Goal: Task Accomplishment & Management: Manage account settings

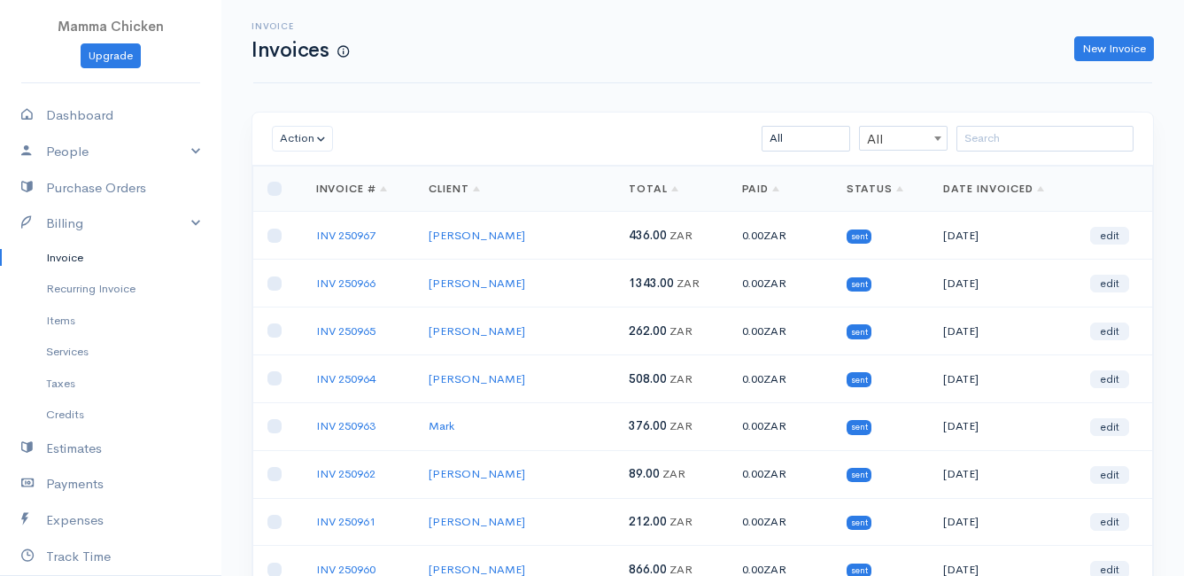
scroll to position [87, 0]
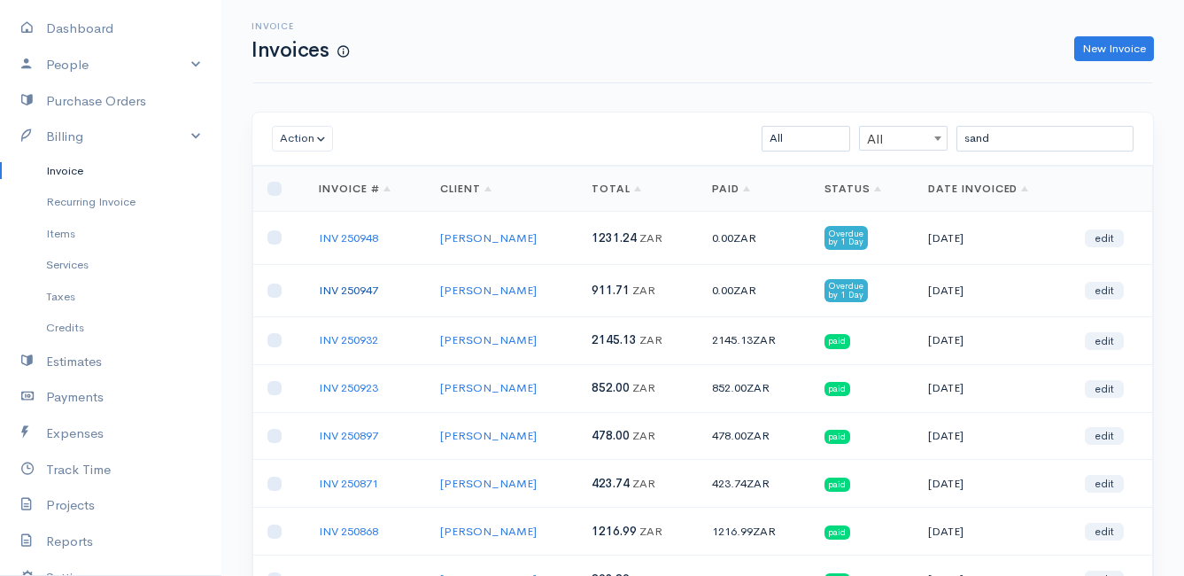
type input "sand"
click at [361, 283] on link "INV 250947" at bounding box center [348, 289] width 59 height 15
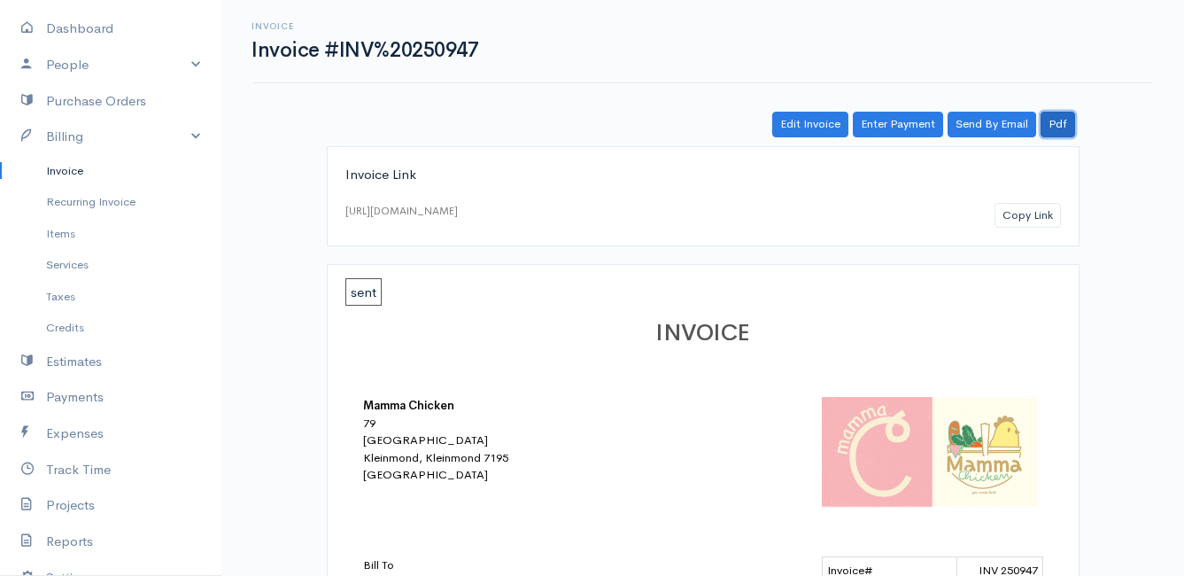
click at [1052, 128] on link "Pdf" at bounding box center [1057, 125] width 35 height 26
click at [64, 228] on link "Items" at bounding box center [110, 234] width 221 height 32
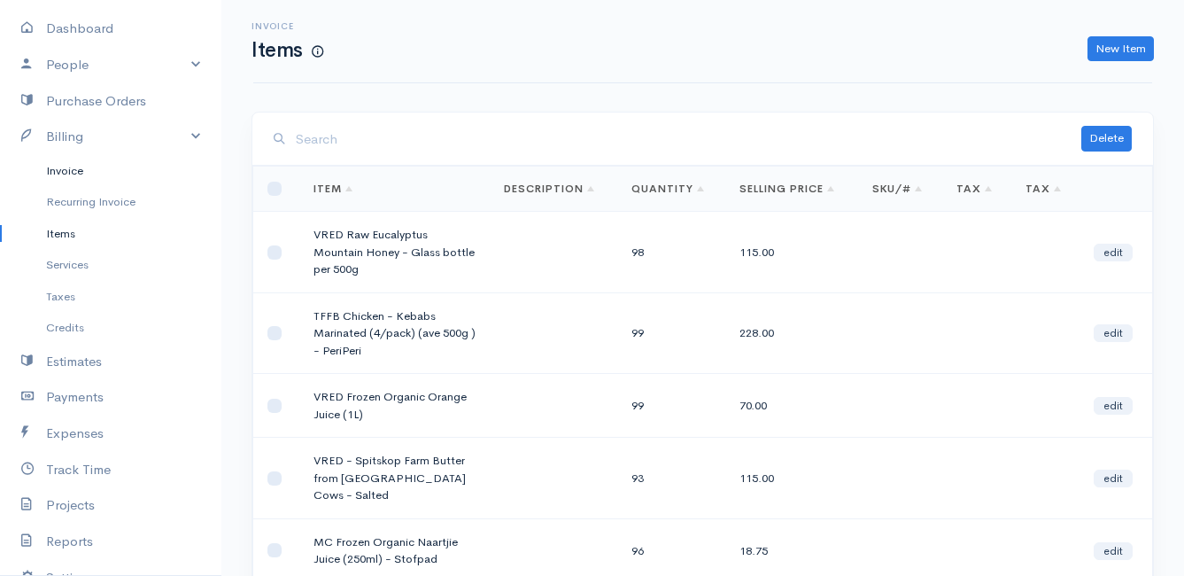
click at [80, 160] on link "Invoice" at bounding box center [110, 171] width 221 height 32
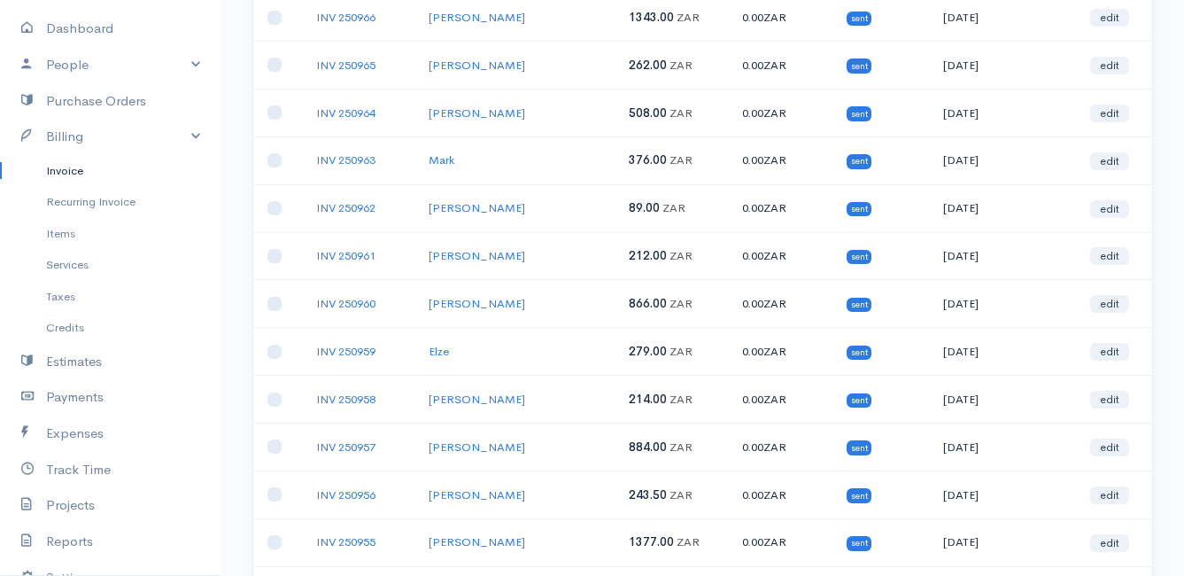
scroll to position [354, 0]
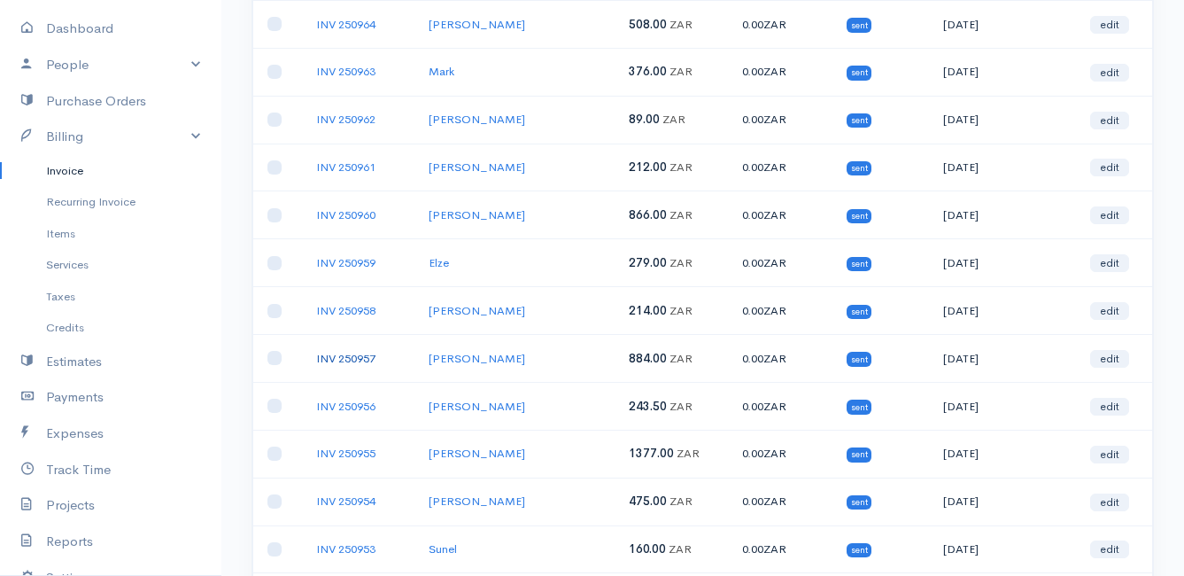
click at [354, 361] on link "INV 250957" at bounding box center [345, 358] width 59 height 15
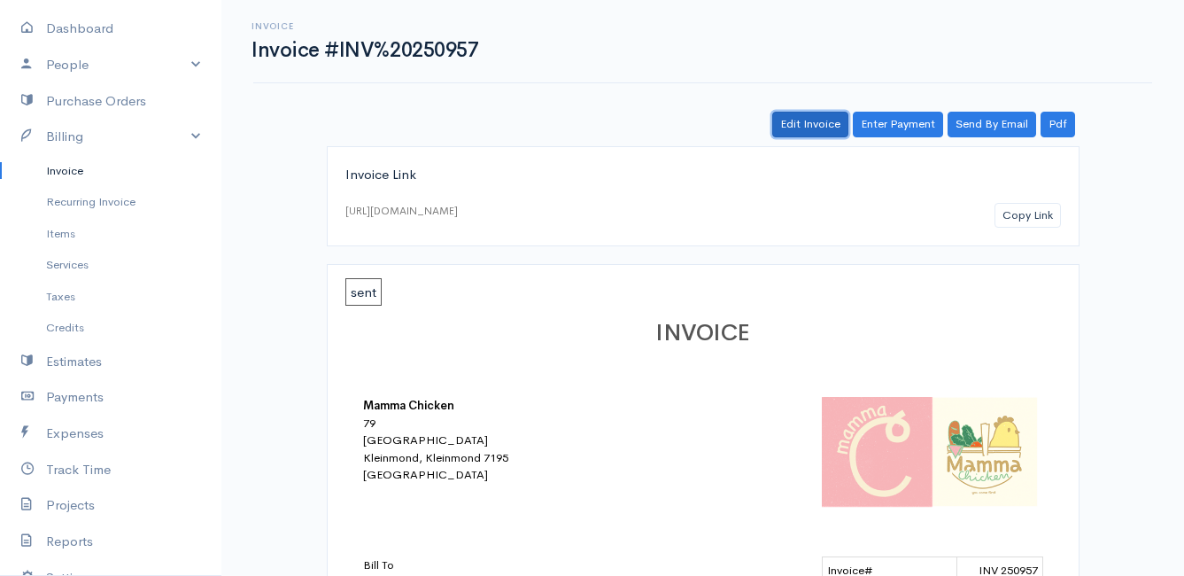
click at [814, 126] on link "Edit Invoice" at bounding box center [810, 125] width 76 height 26
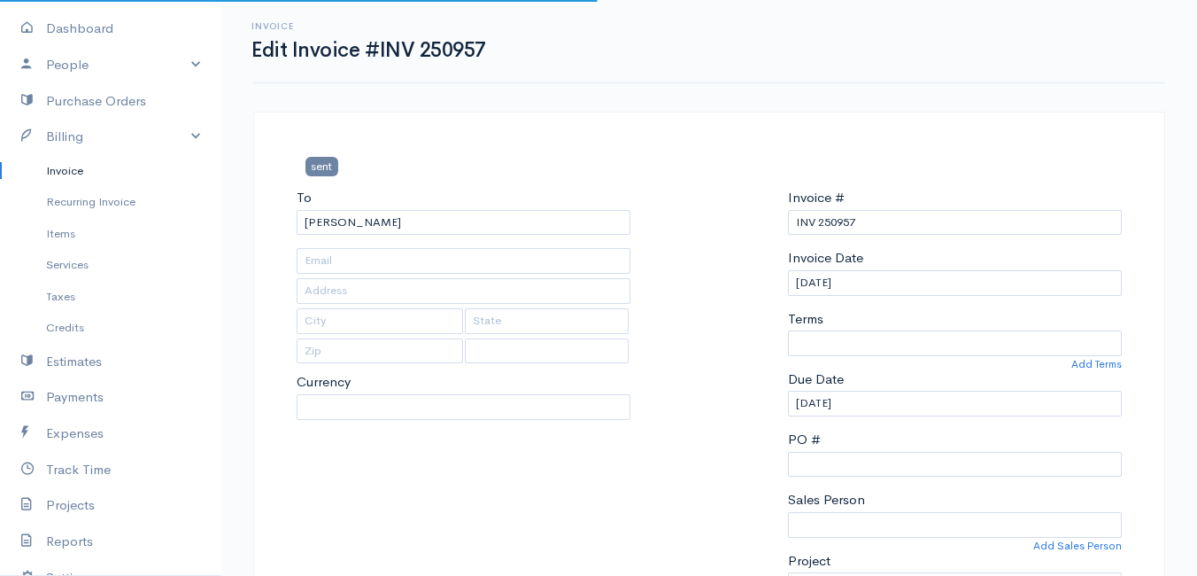
type input "[STREET_ADDRESS]"
type input "[PERSON_NAME] Bay"
type input "7195"
select select
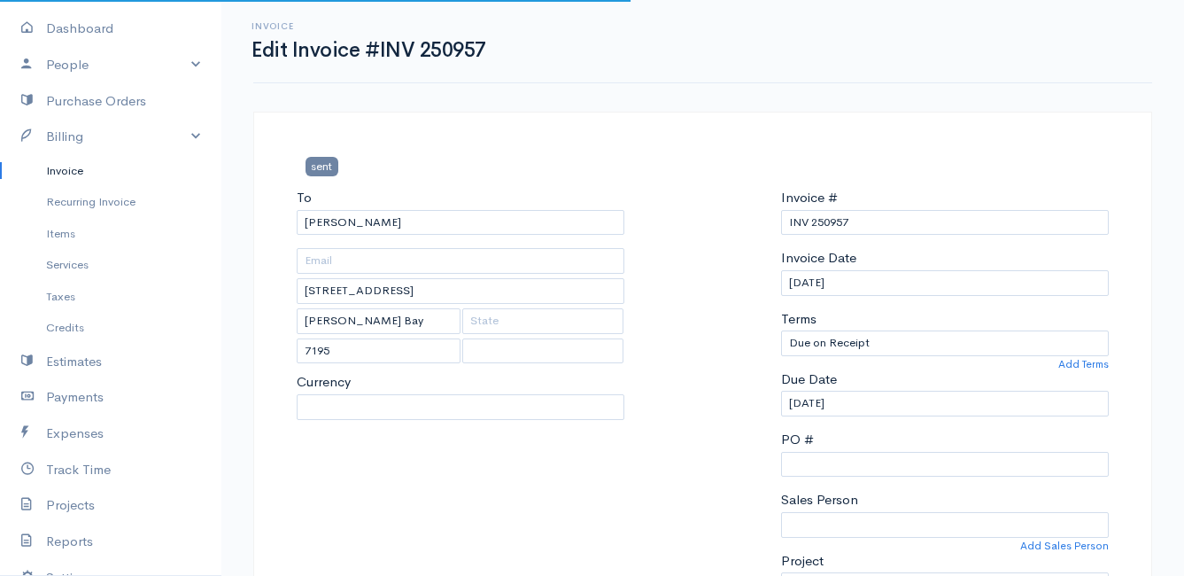
select select "0"
select select "[GEOGRAPHIC_DATA]"
select select "ZAR"
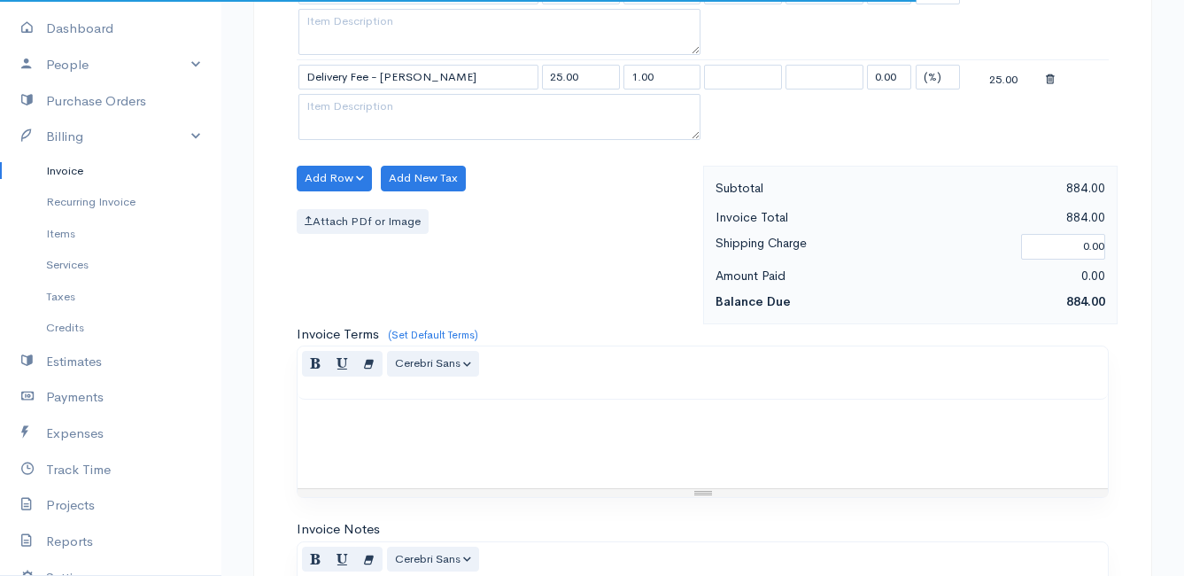
scroll to position [2037, 0]
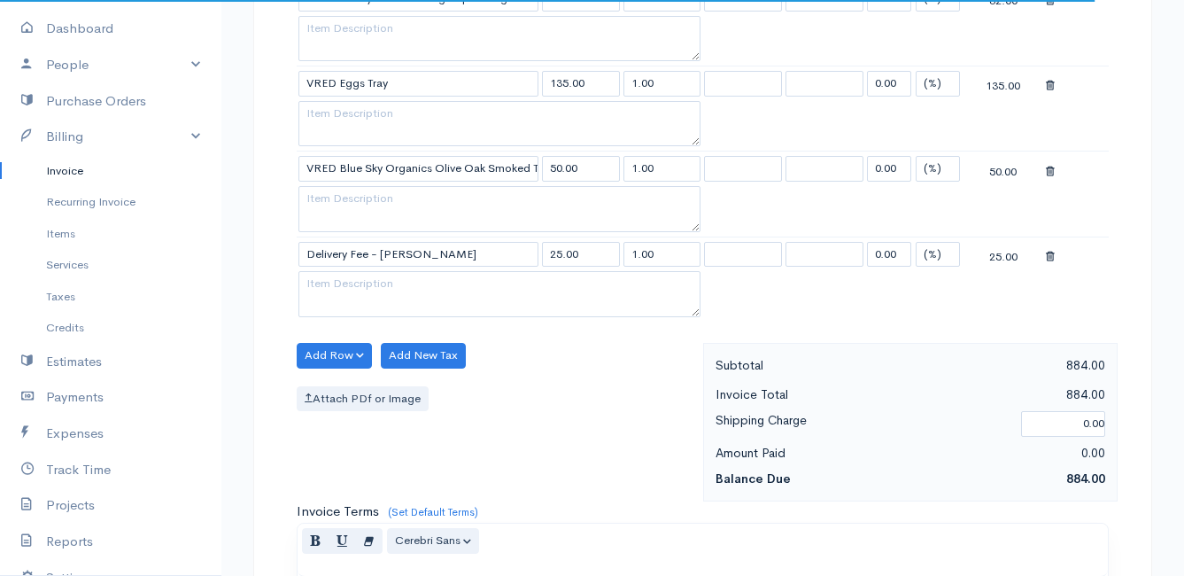
click at [1052, 260] on icon at bounding box center [1050, 257] width 9 height 12
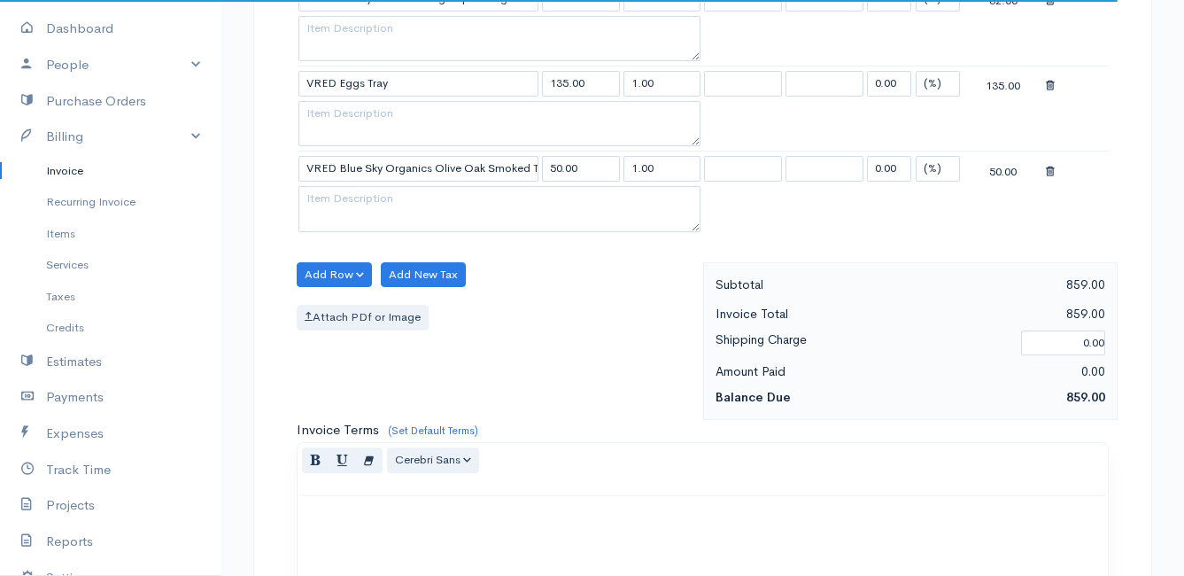
scroll to position [1948, 0]
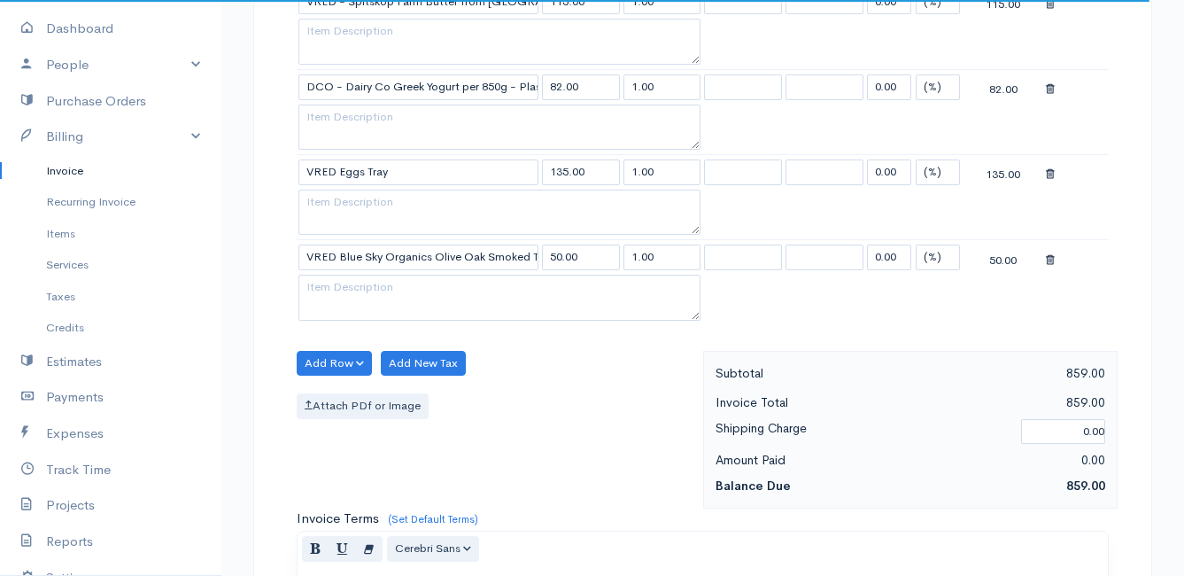
click at [1047, 172] on icon at bounding box center [1050, 174] width 9 height 12
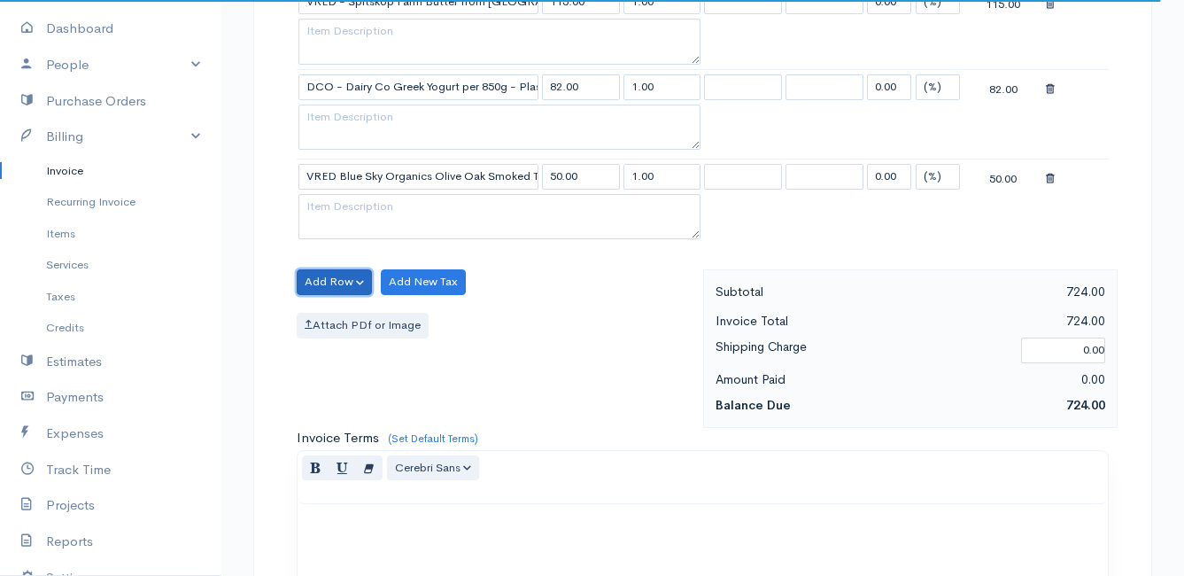
click at [357, 279] on button "Add Row" at bounding box center [334, 282] width 75 height 26
click at [344, 323] on link "Add Item Row" at bounding box center [368, 318] width 140 height 31
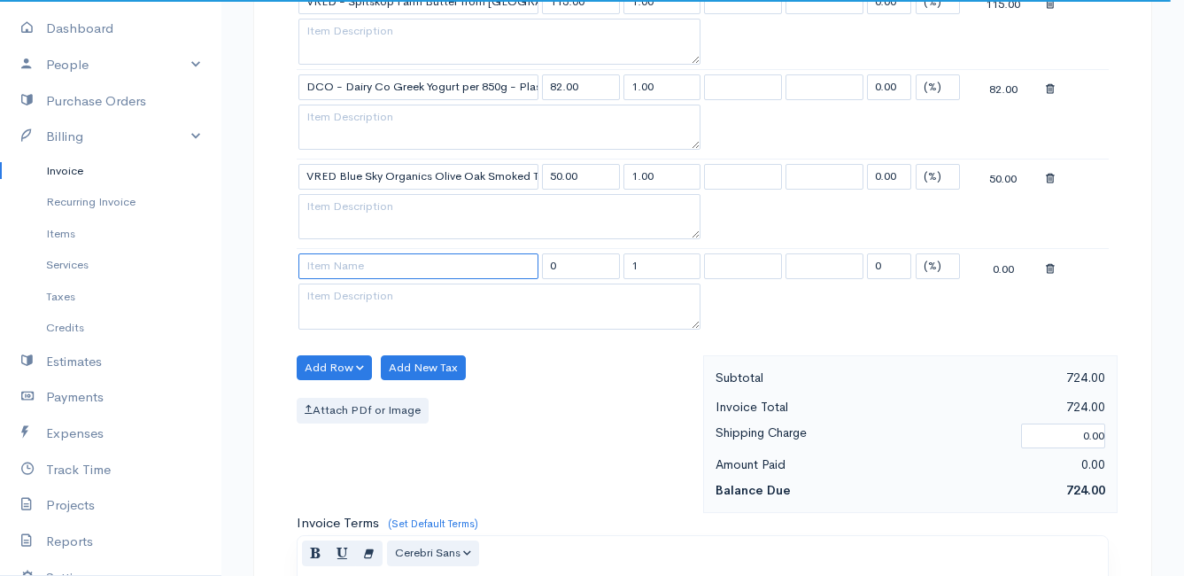
click at [345, 269] on input at bounding box center [418, 266] width 240 height 26
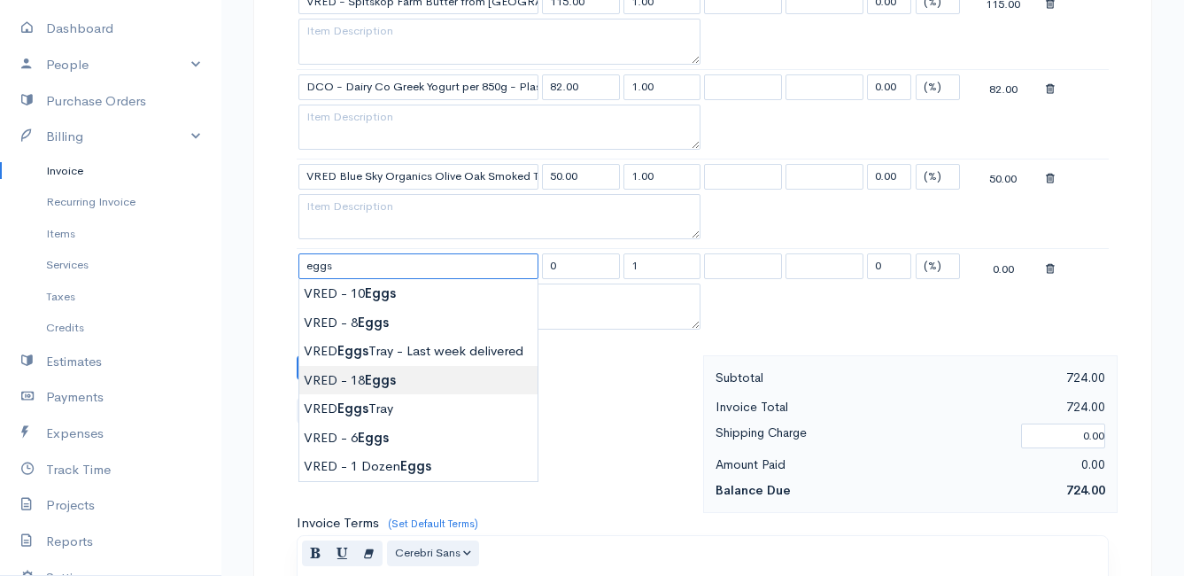
type input "VRED - 18 Eggs"
type input "80.00"
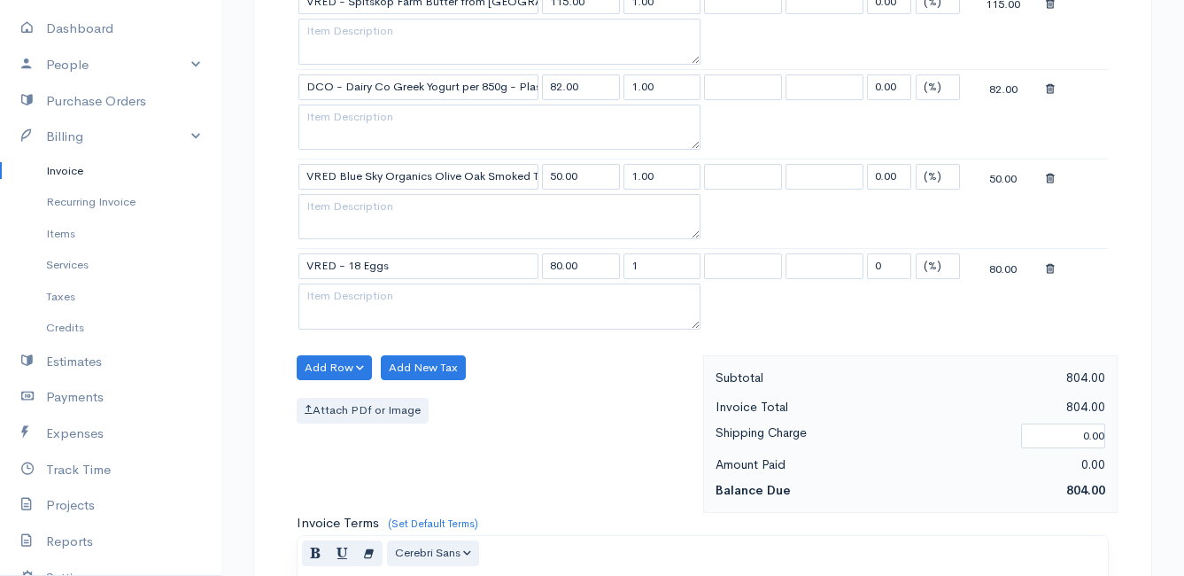
click at [337, 361] on button "Add Row" at bounding box center [334, 368] width 75 height 26
click at [340, 403] on link "Add Item Row" at bounding box center [368, 404] width 140 height 31
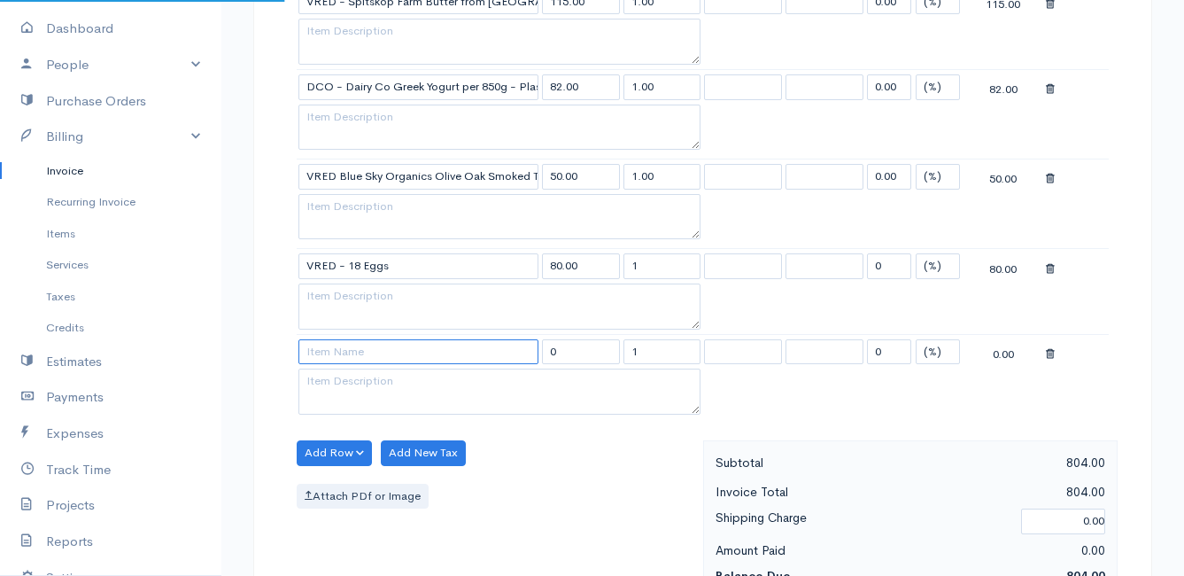
click at [338, 344] on input at bounding box center [418, 352] width 240 height 26
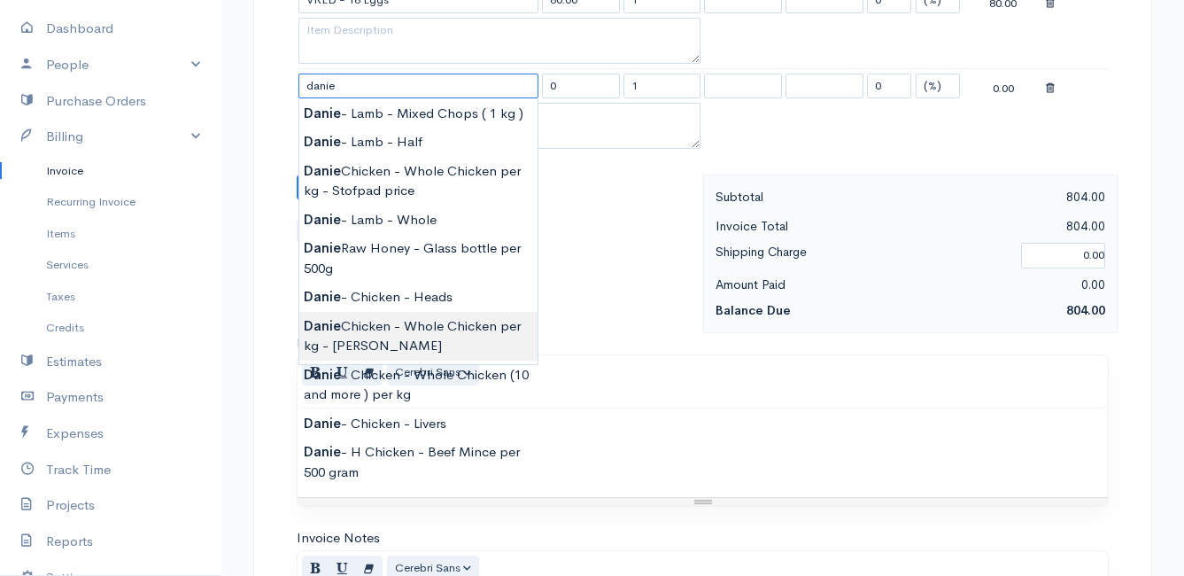
scroll to position [2037, 0]
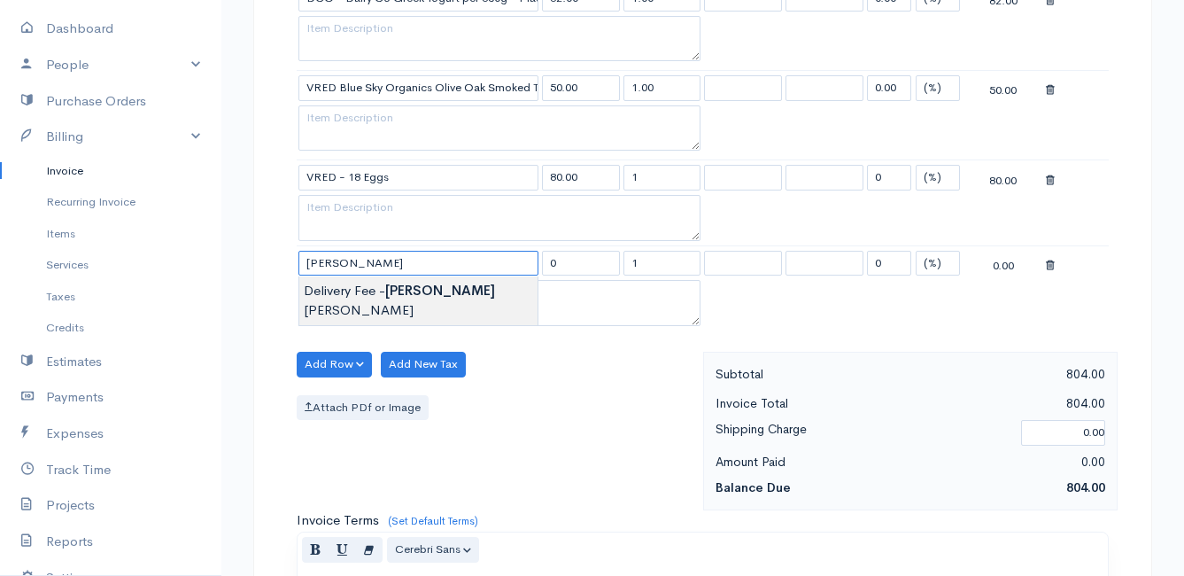
type input "Delivery Fee - [PERSON_NAME]"
type input "25.00"
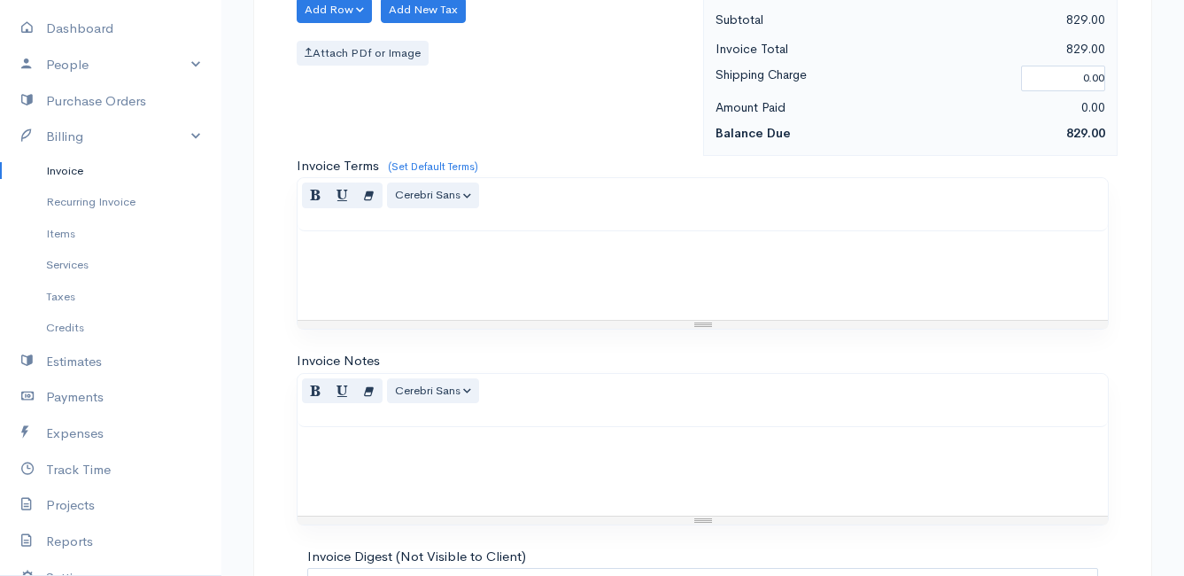
scroll to position [2583, 0]
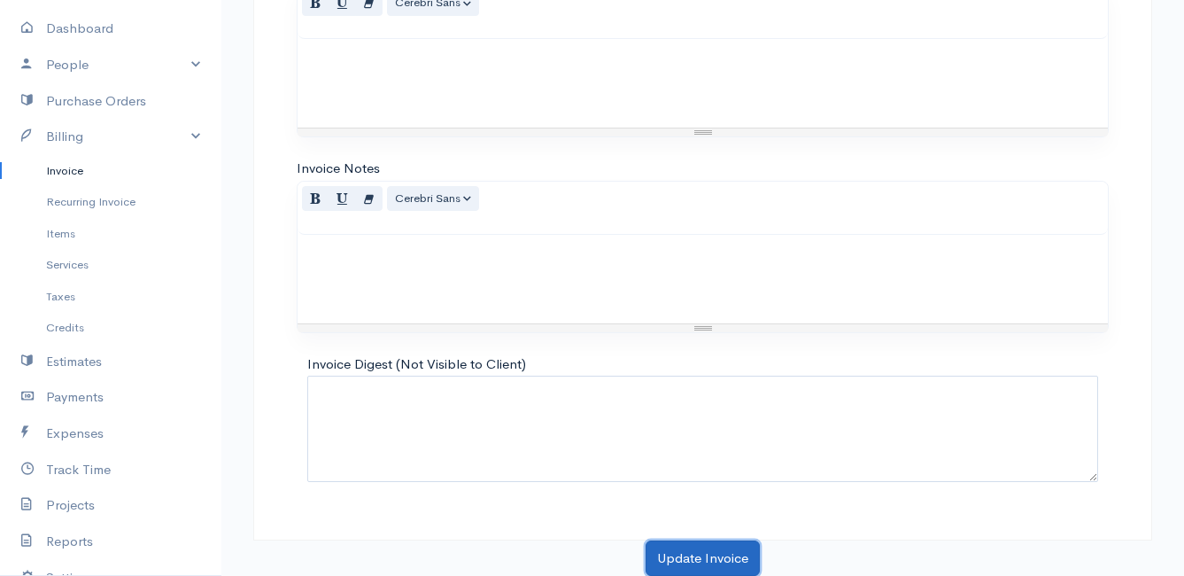
click at [668, 547] on button "Update Invoice" at bounding box center [703, 558] width 114 height 36
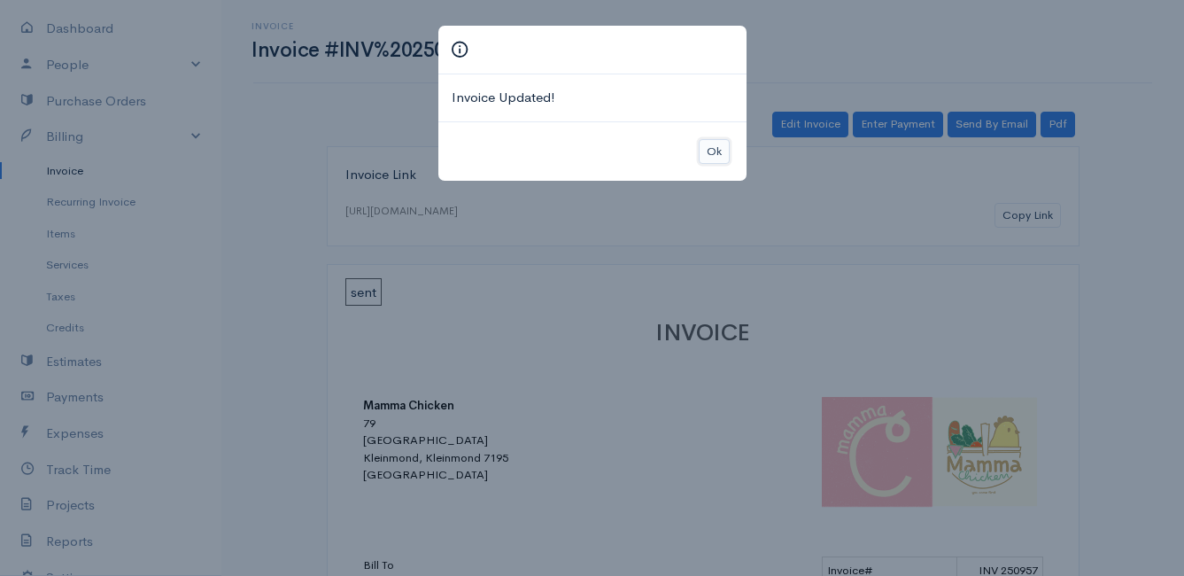
click at [714, 149] on button "Ok" at bounding box center [714, 152] width 31 height 26
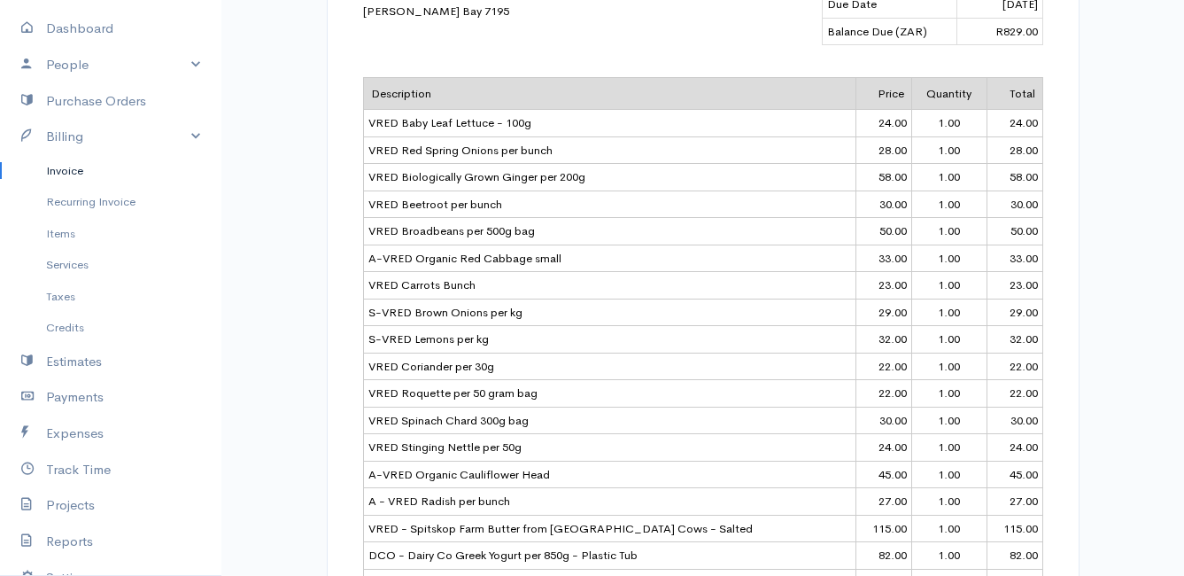
scroll to position [797, 0]
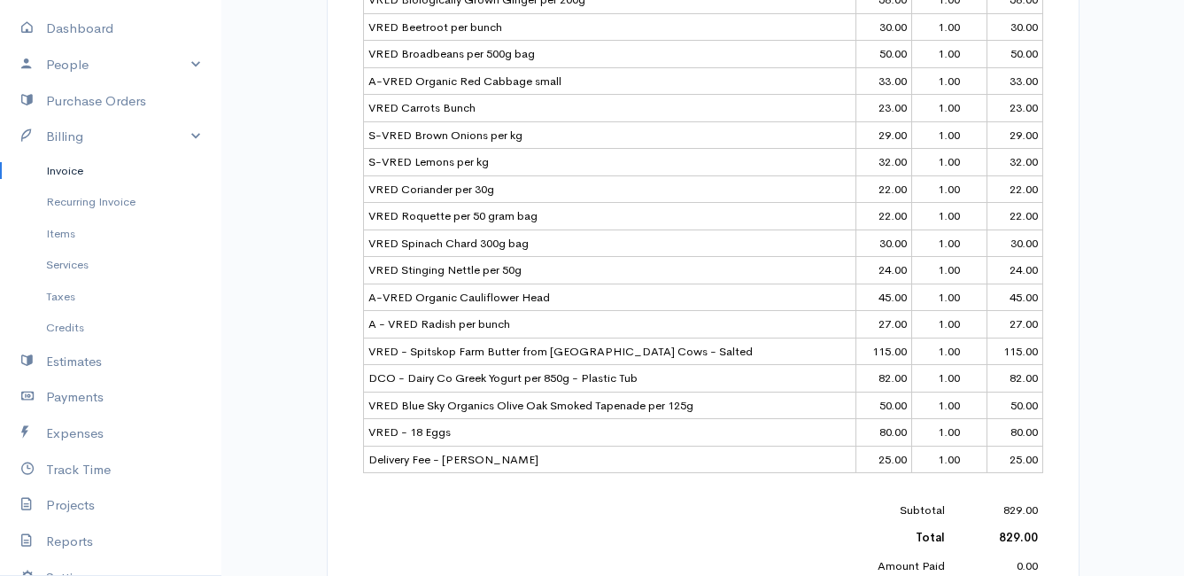
click at [640, 204] on td "VRED Roquette per 50 gram bag" at bounding box center [609, 216] width 493 height 27
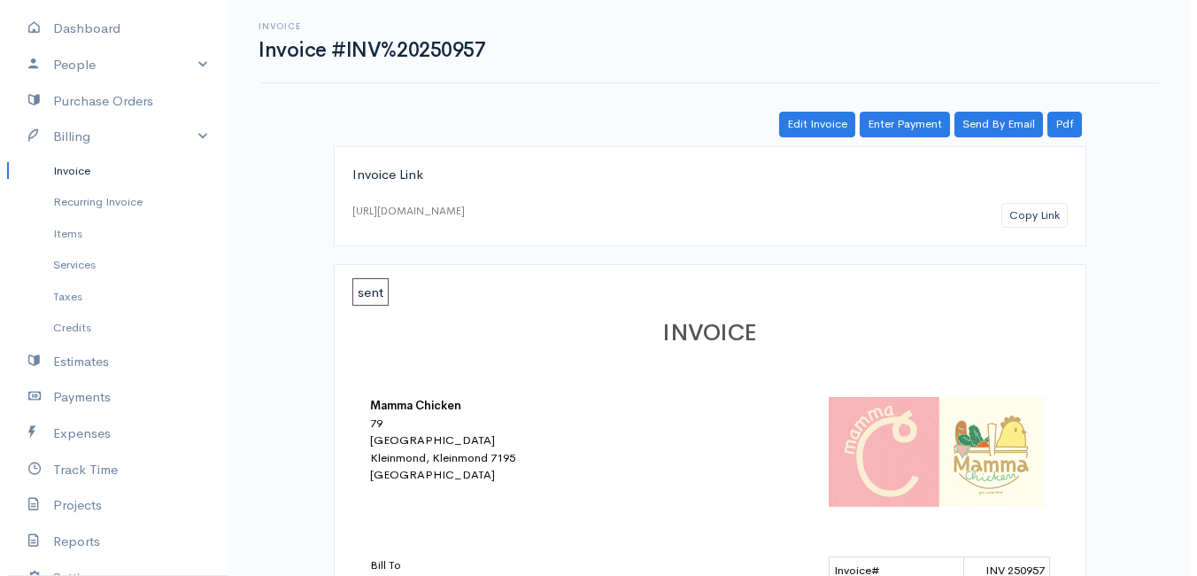
scroll to position [0, 0]
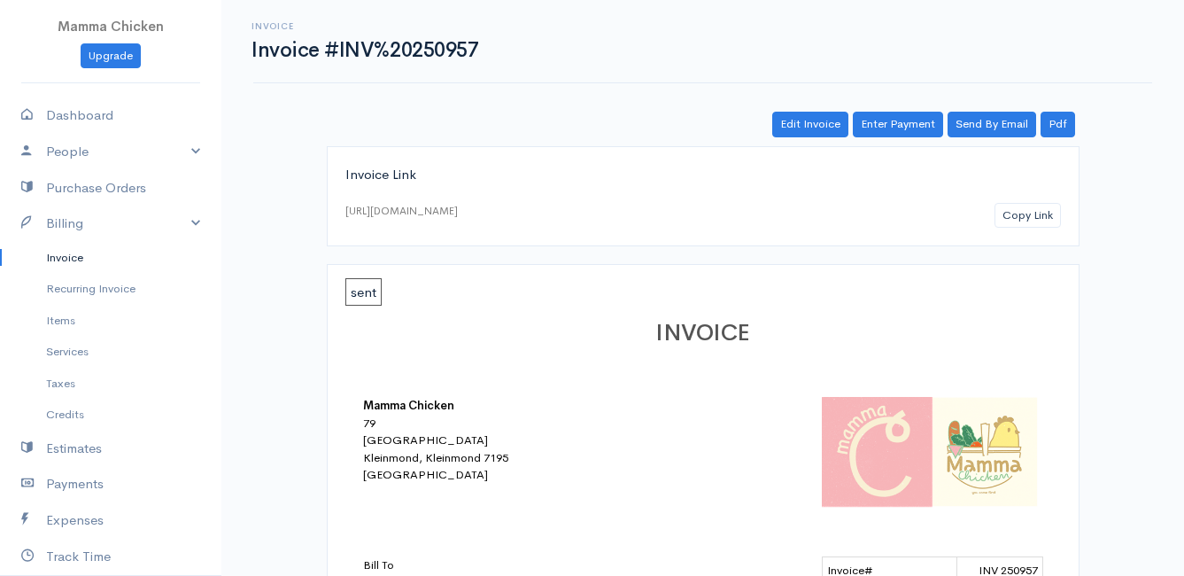
click at [73, 260] on link "Invoice" at bounding box center [110, 258] width 221 height 32
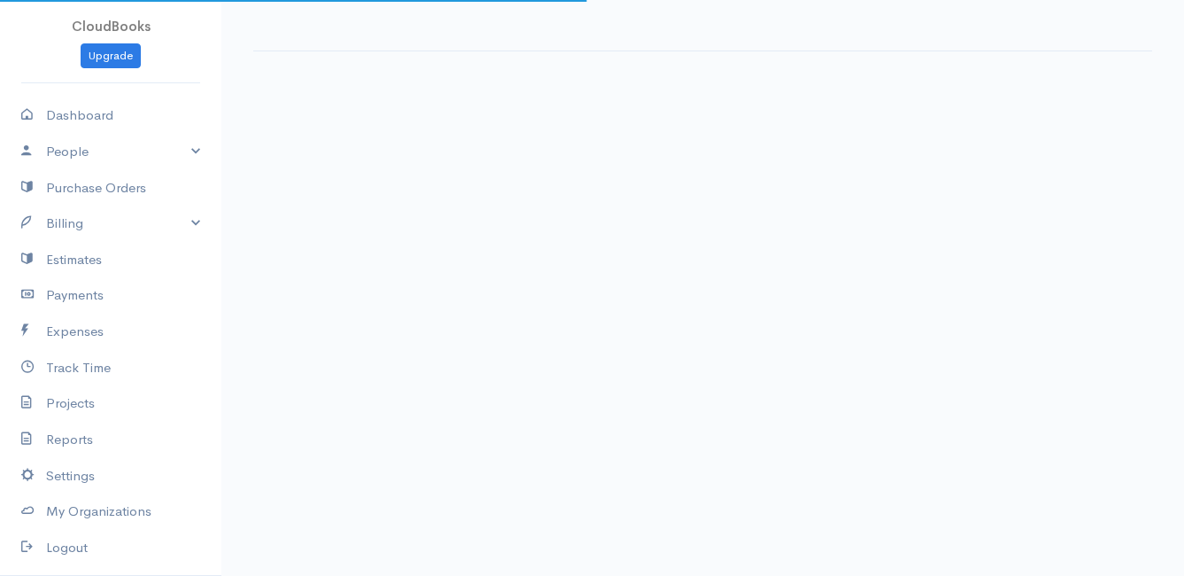
select select "thistoyear"
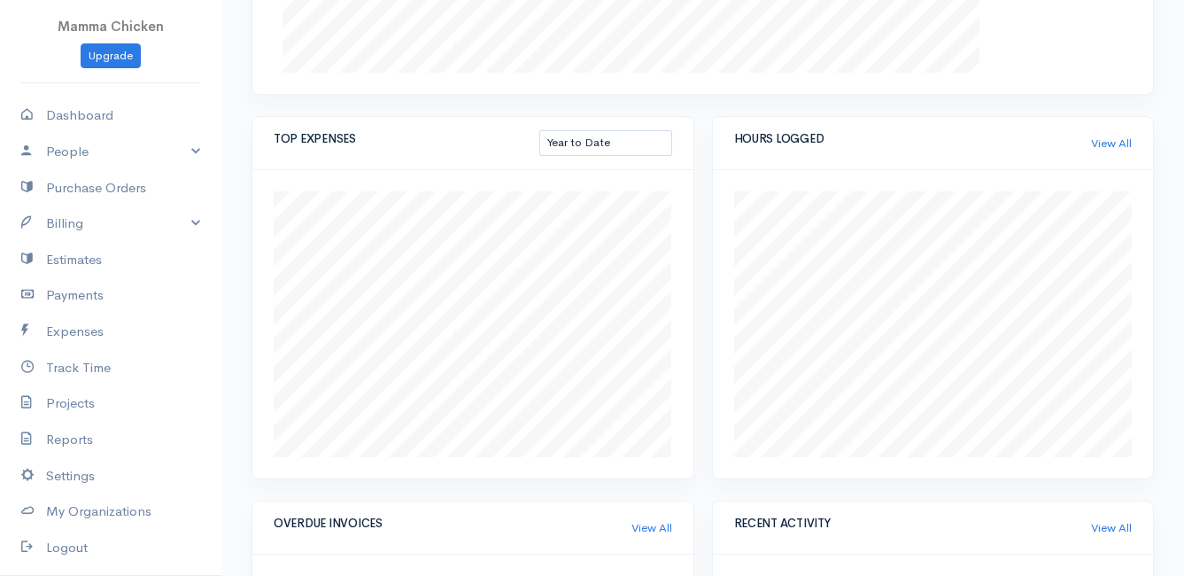
scroll to position [1047, 0]
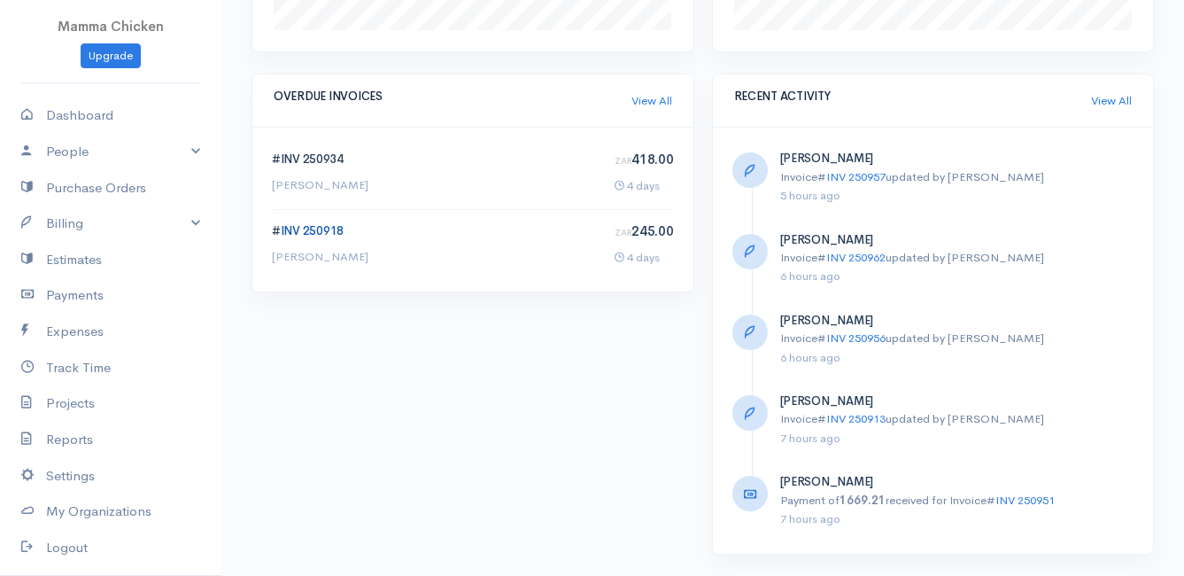
click at [310, 231] on link "INV 250918" at bounding box center [312, 230] width 63 height 15
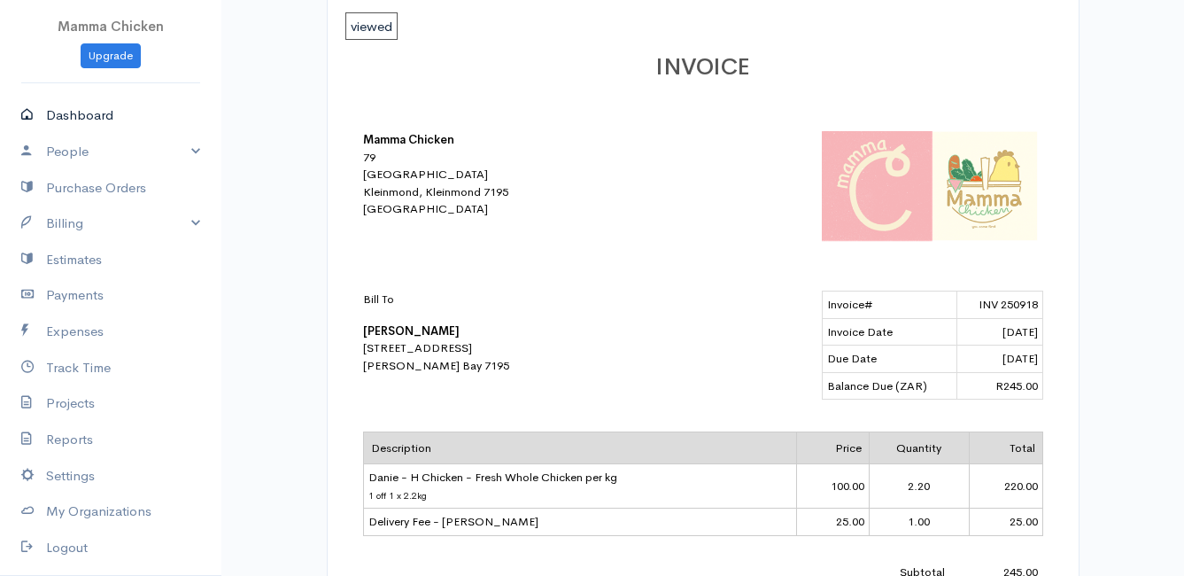
click at [96, 109] on link "Dashboard" at bounding box center [110, 115] width 221 height 36
select select "thistoyear"
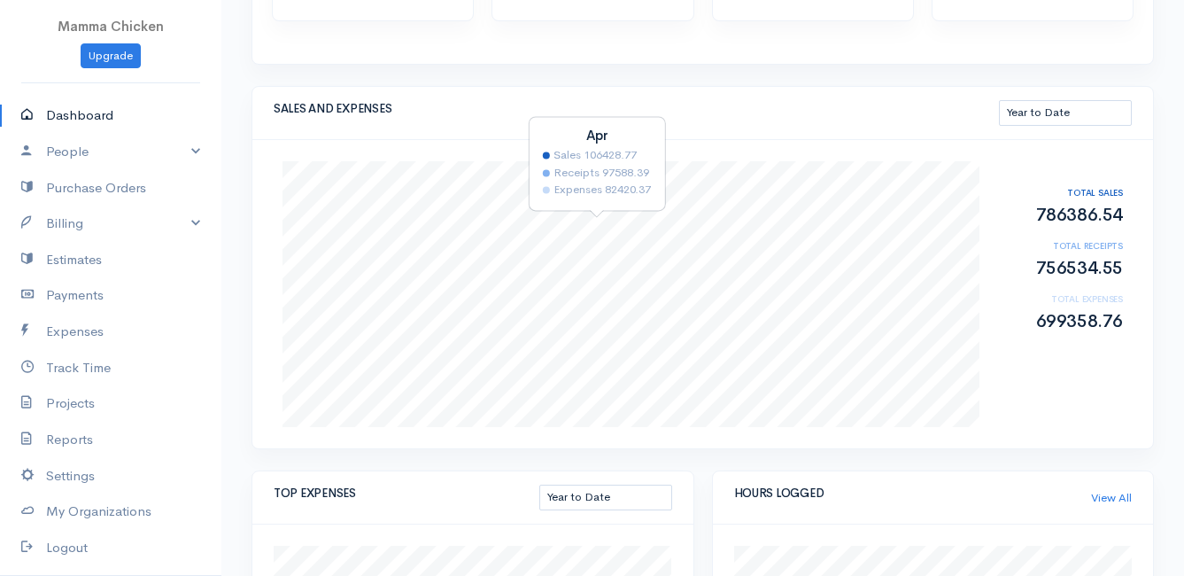
scroll to position [443, 0]
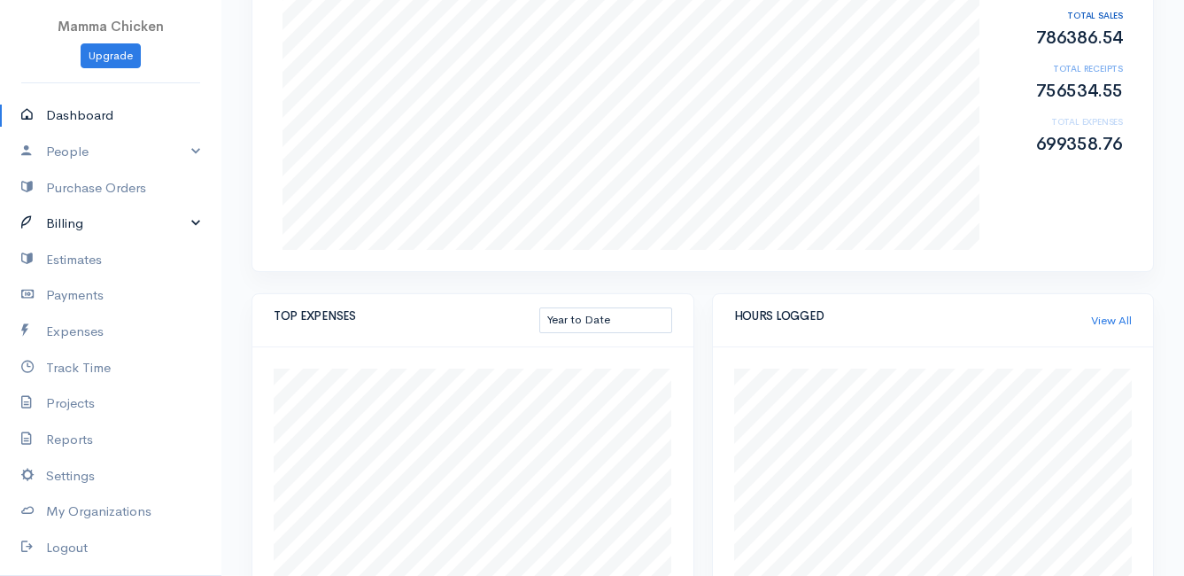
click at [66, 223] on link "Billing" at bounding box center [110, 223] width 221 height 36
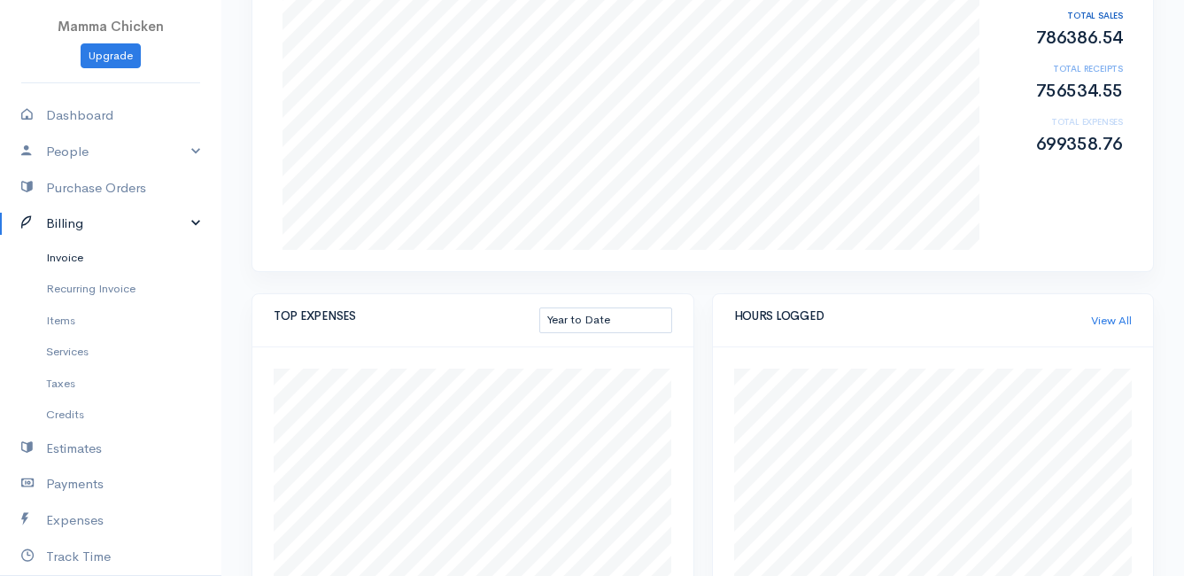
click at [55, 246] on link "Invoice" at bounding box center [110, 258] width 221 height 32
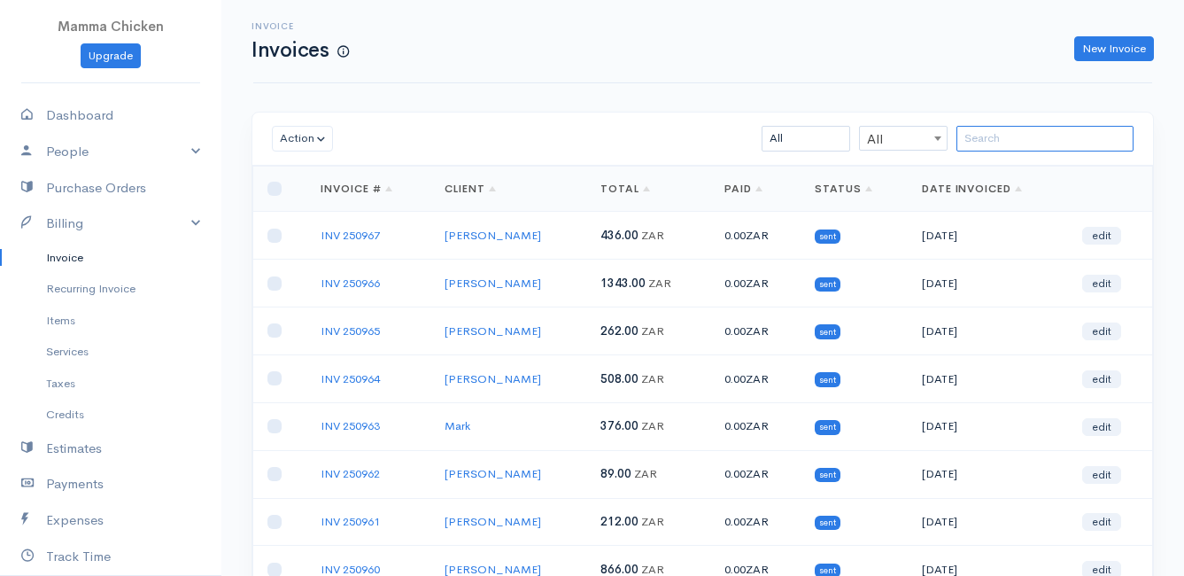
click at [995, 142] on input "search" at bounding box center [1044, 139] width 177 height 26
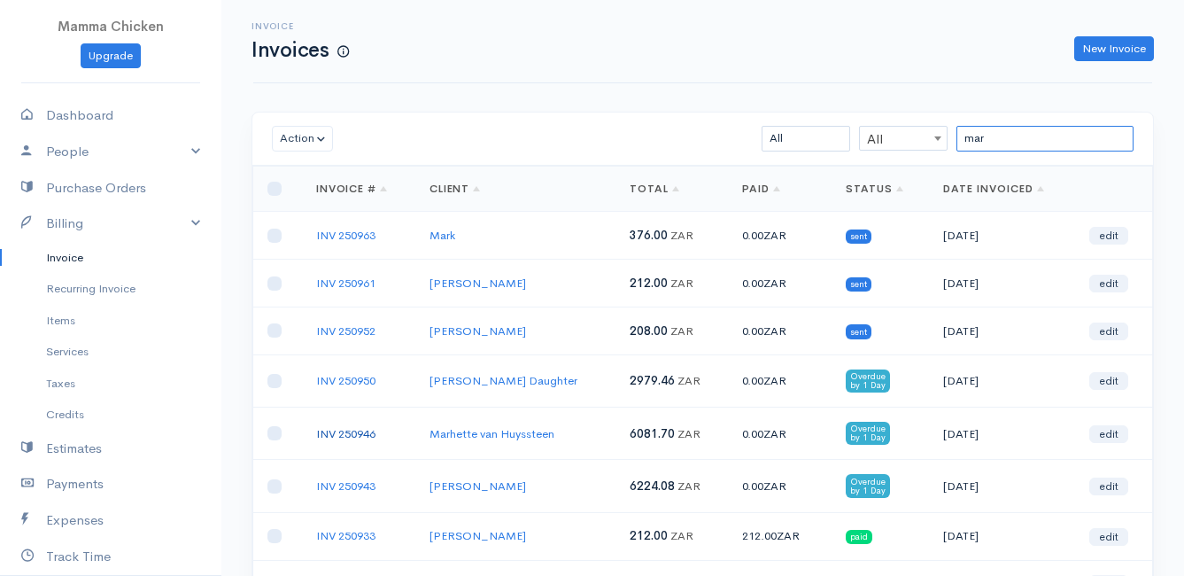
type input "mar"
click at [358, 429] on link "INV 250946" at bounding box center [345, 433] width 59 height 15
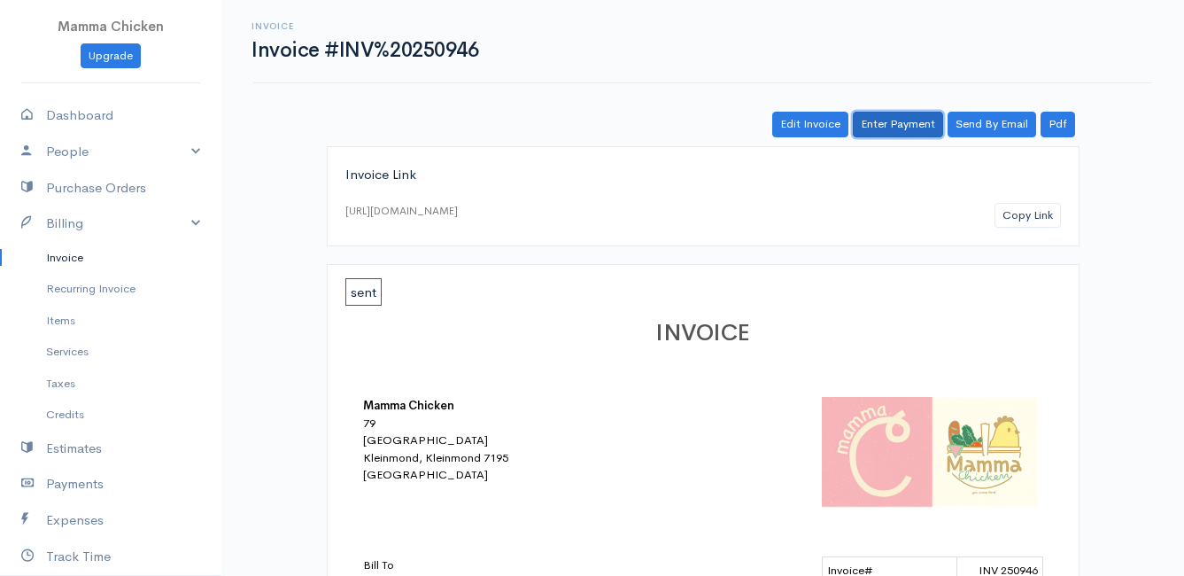
click at [917, 121] on link "Enter Payment" at bounding box center [898, 125] width 90 height 26
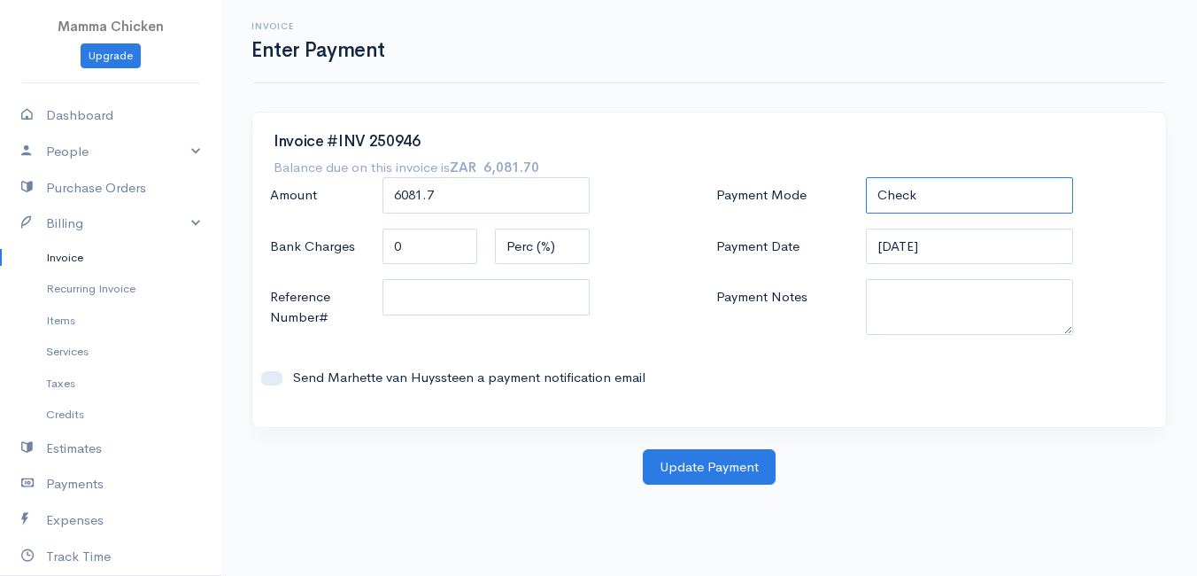
click at [961, 187] on select "Check Bank Transfer Credit Cash Debit ACH VISA MASTERCARD AMEX DISCOVER DINERS …" at bounding box center [969, 195] width 207 height 36
select select "Bank Transfer"
click at [866, 177] on select "Check Bank Transfer Credit Cash Debit ACH VISA MASTERCARD AMEX DISCOVER DINERS …" at bounding box center [969, 195] width 207 height 36
click at [702, 466] on button "Update Payment" at bounding box center [709, 467] width 133 height 36
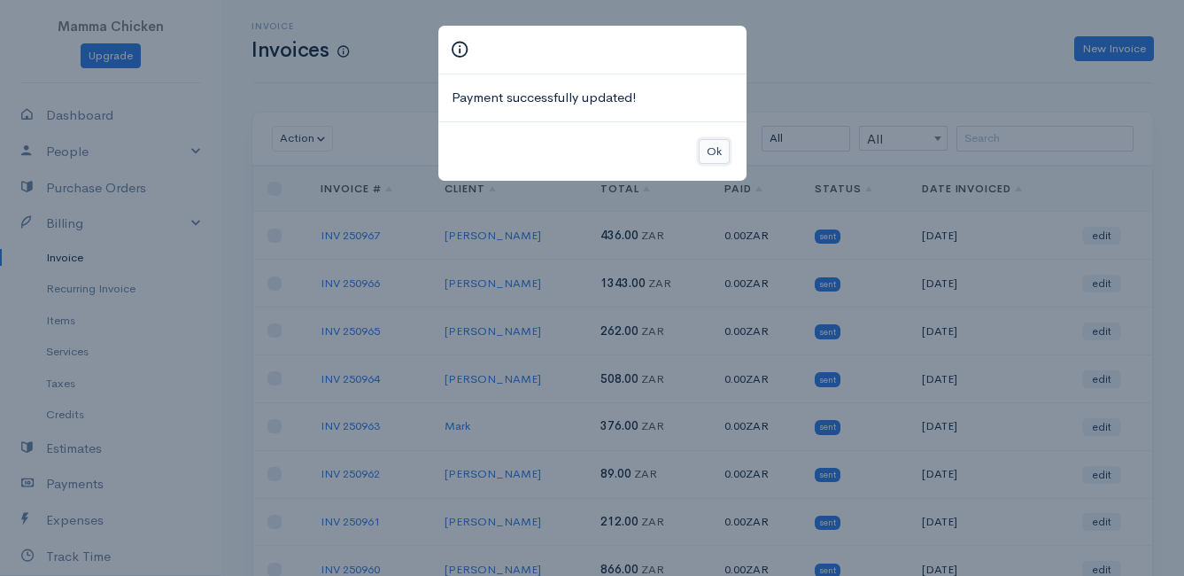
click at [712, 146] on button "Ok" at bounding box center [714, 152] width 31 height 26
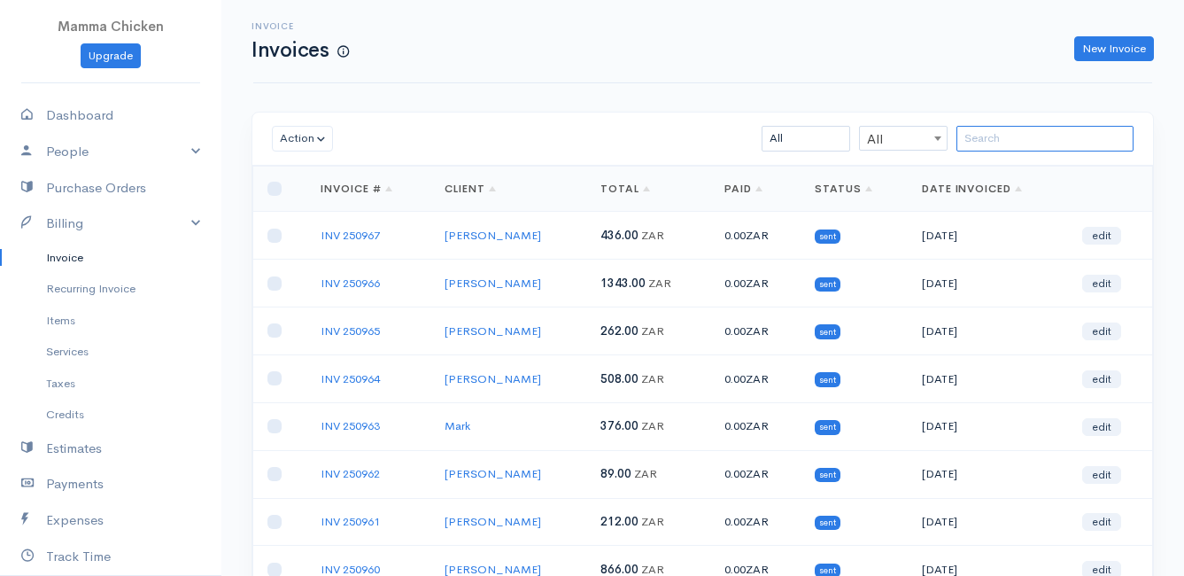
click at [1037, 133] on input "search" at bounding box center [1044, 139] width 177 height 26
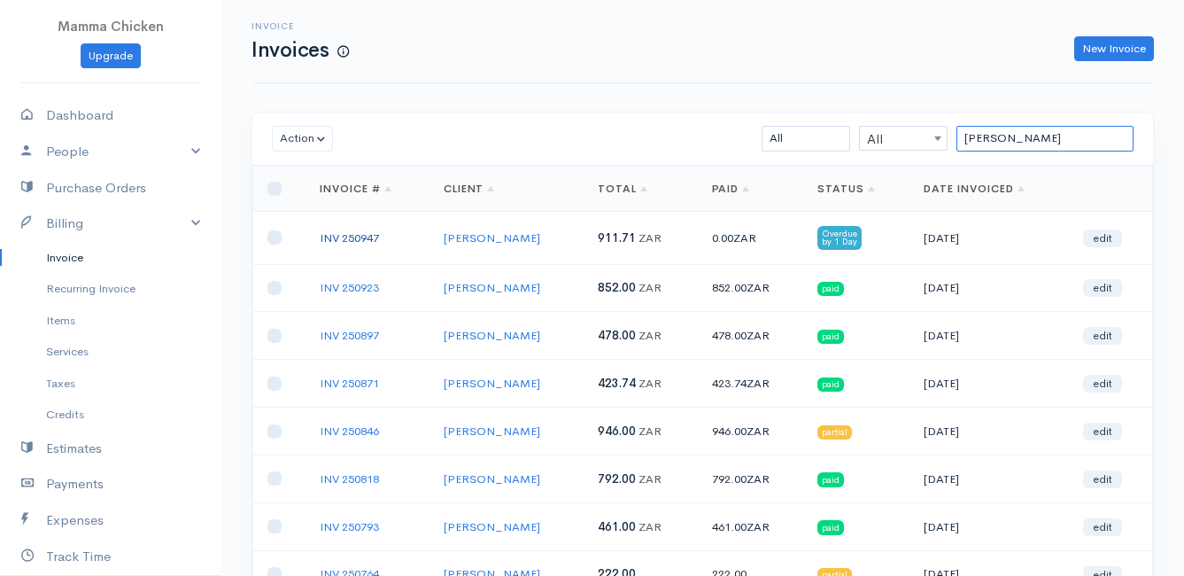
type input "sandra"
click at [360, 236] on link "INV 250947" at bounding box center [349, 237] width 59 height 15
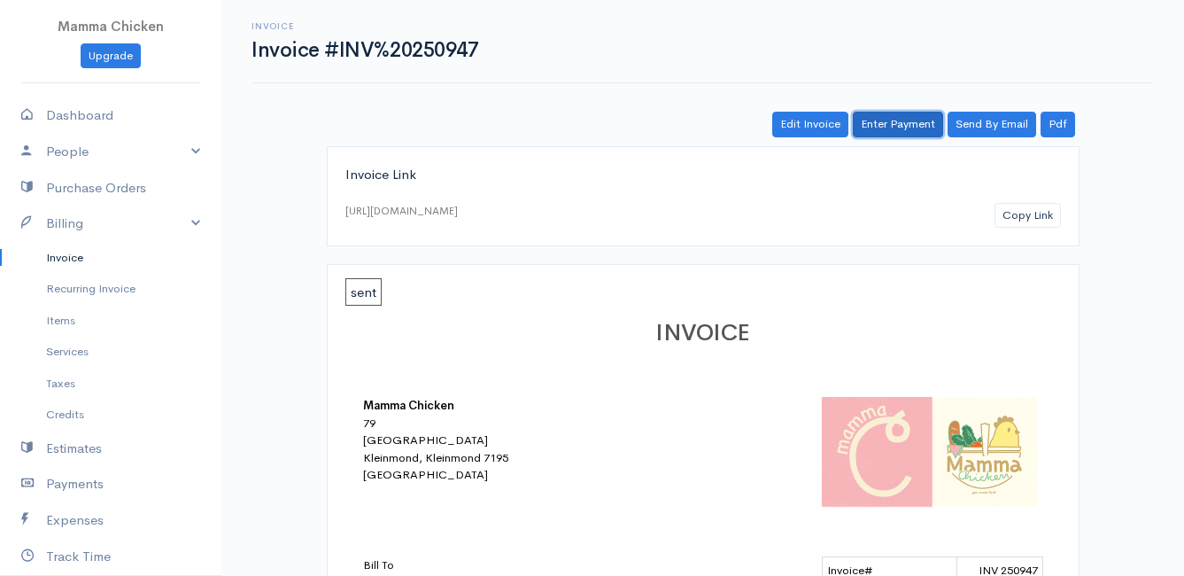
click at [923, 122] on link "Enter Payment" at bounding box center [898, 125] width 90 height 26
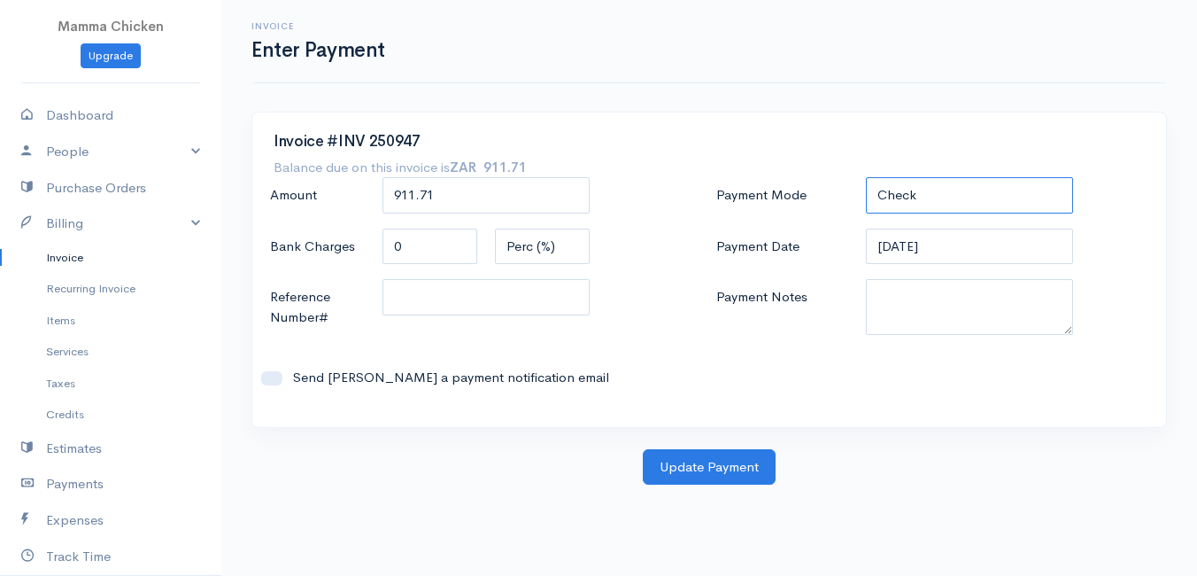
click at [963, 196] on select "Check Bank Transfer Credit Cash Debit ACH VISA MASTERCARD AMEX DISCOVER DINERS …" at bounding box center [969, 195] width 207 height 36
select select "Bank Transfer"
click at [866, 177] on select "Check Bank Transfer Credit Cash Debit ACH VISA MASTERCARD AMEX DISCOVER DINERS …" at bounding box center [969, 195] width 207 height 36
click at [702, 468] on button "Update Payment" at bounding box center [709, 467] width 133 height 36
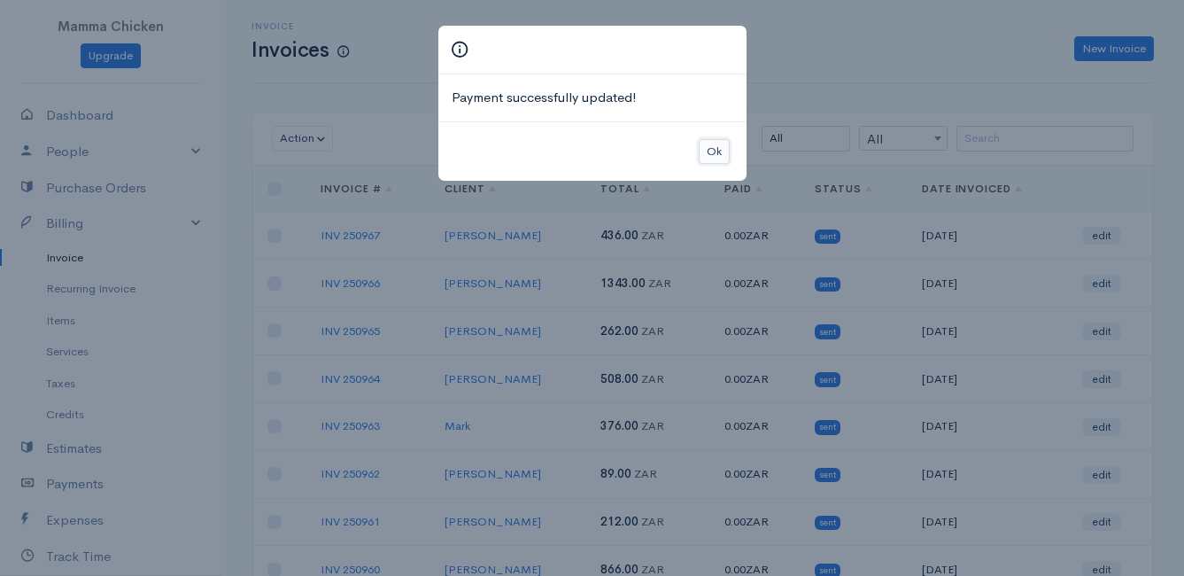
click at [714, 142] on button "Ok" at bounding box center [714, 152] width 31 height 26
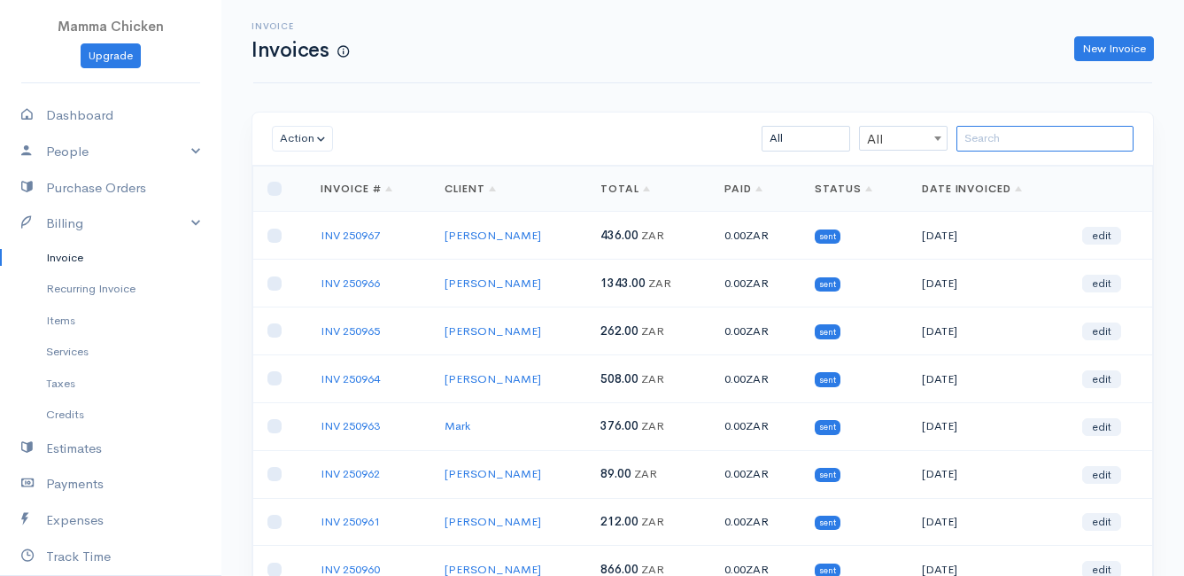
click at [986, 145] on input "search" at bounding box center [1044, 139] width 177 height 26
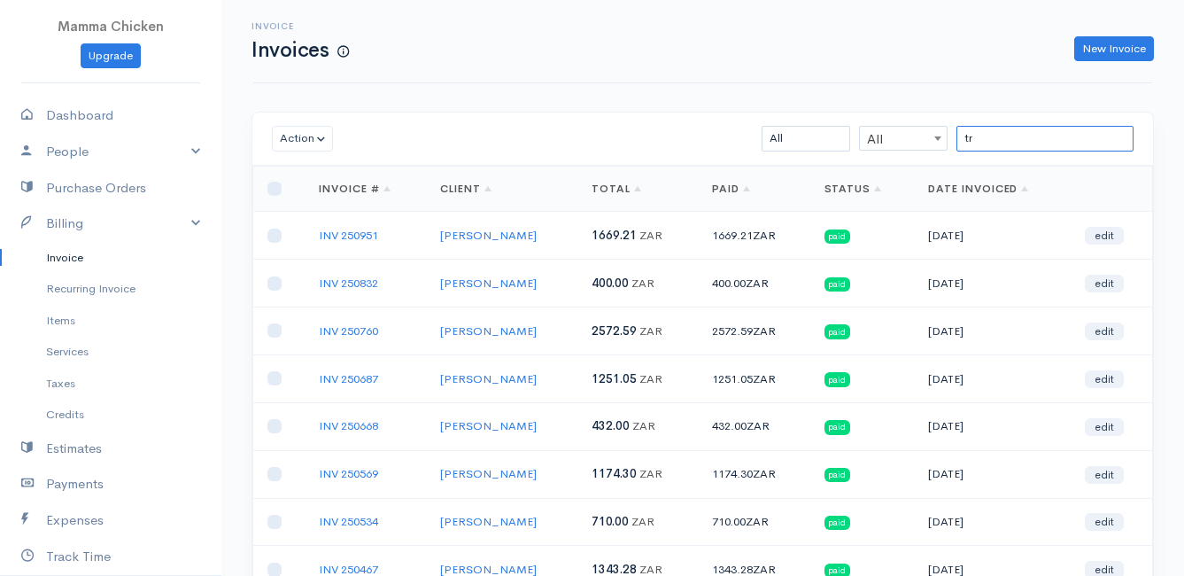
type input "t"
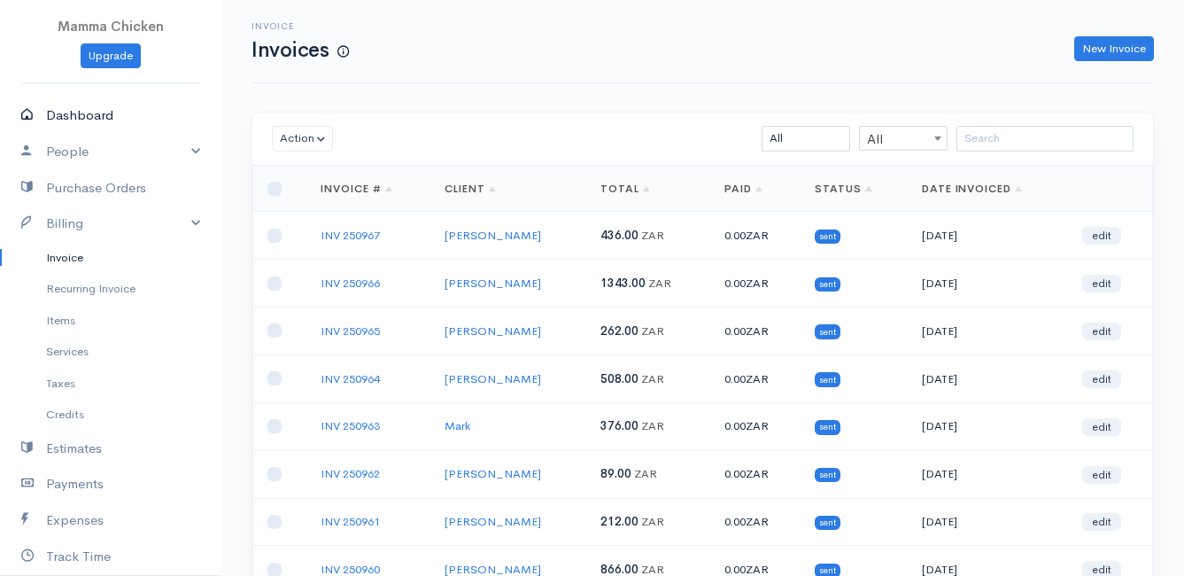
click at [104, 110] on link "Dashboard" at bounding box center [110, 115] width 221 height 36
select select "thistoyear"
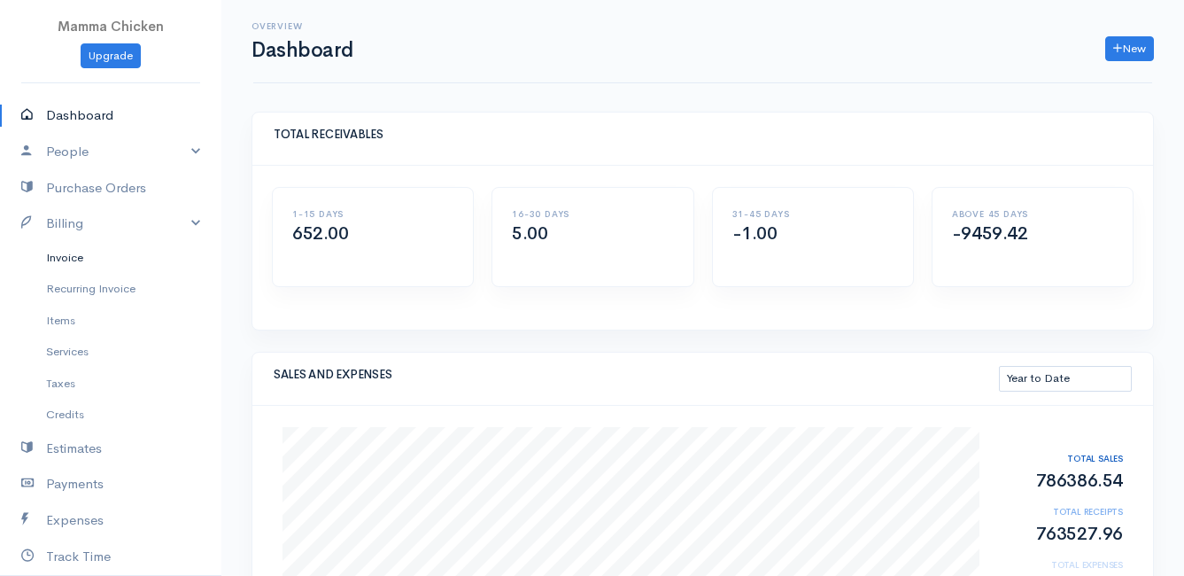
click at [64, 256] on link "Invoice" at bounding box center [110, 258] width 221 height 32
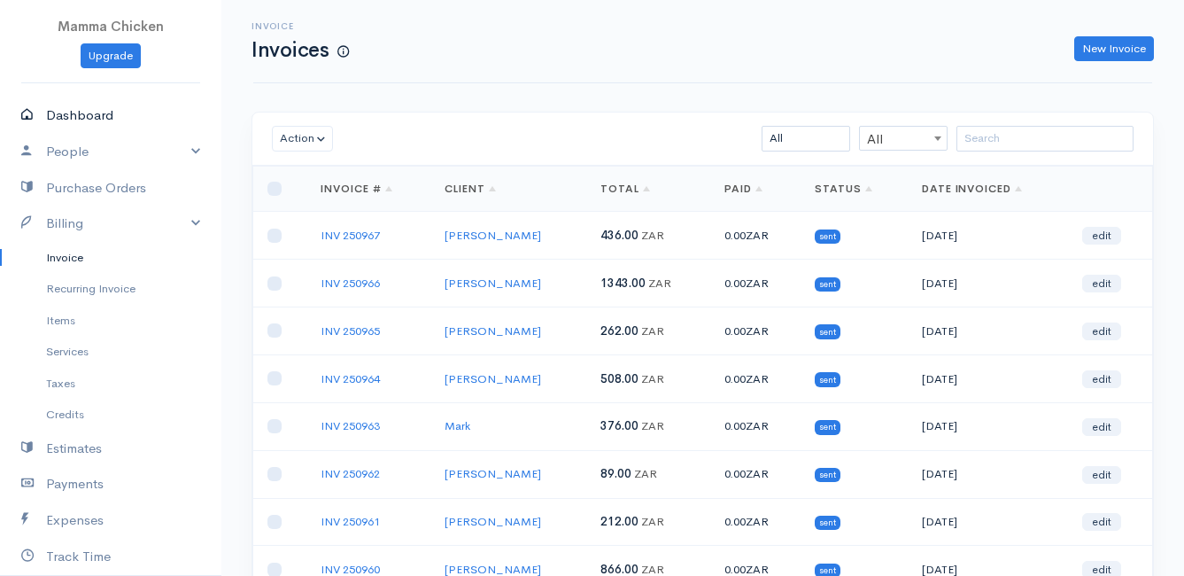
click at [96, 114] on link "Dashboard" at bounding box center [110, 115] width 221 height 36
select select "thistoyear"
